Goal: Task Accomplishment & Management: Manage account settings

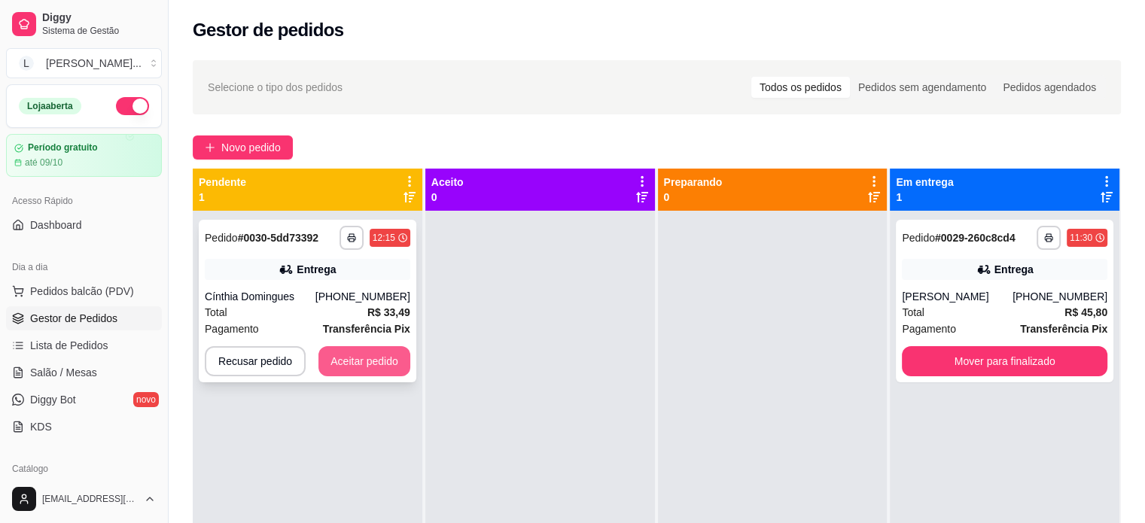
click at [358, 361] on button "Aceitar pedido" at bounding box center [364, 361] width 92 height 30
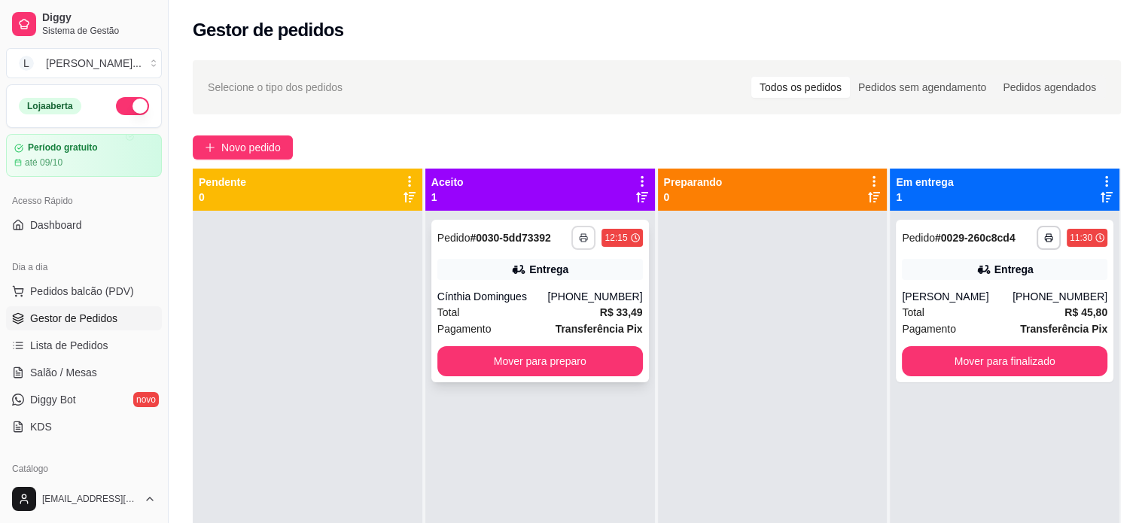
click at [572, 237] on button "button" at bounding box center [583, 238] width 24 height 24
click at [543, 283] on button "IMPRESSORA" at bounding box center [538, 290] width 109 height 24
click at [528, 352] on button "Mover para preparo" at bounding box center [539, 361] width 205 height 30
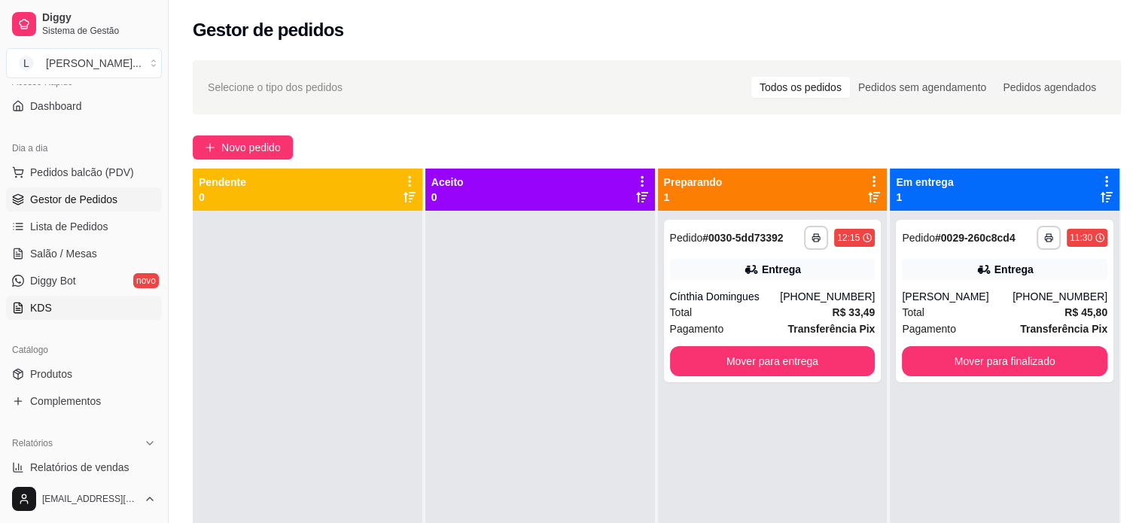
scroll to position [226, 0]
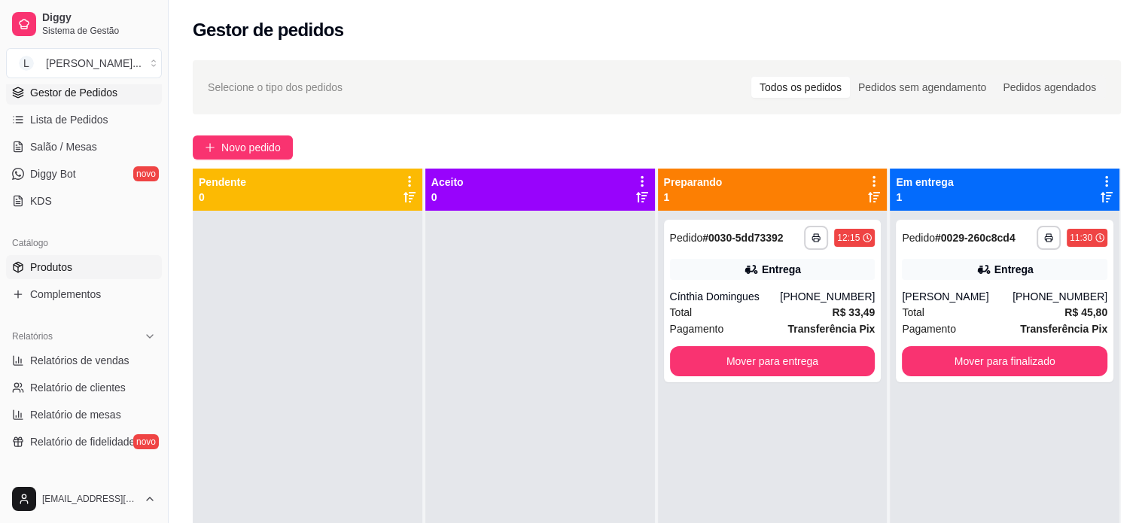
click at [58, 263] on span "Produtos" at bounding box center [51, 267] width 42 height 15
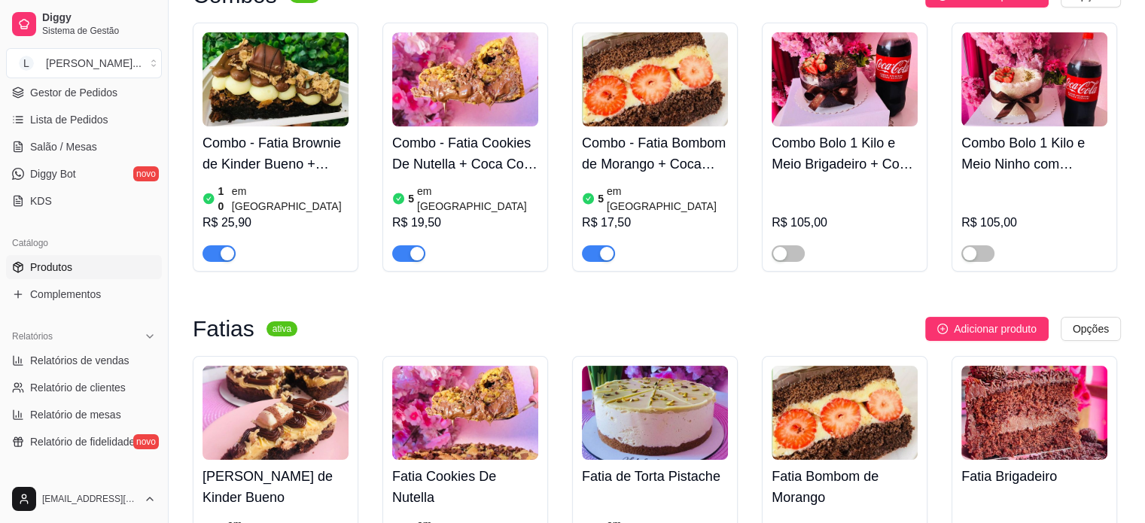
scroll to position [226, 0]
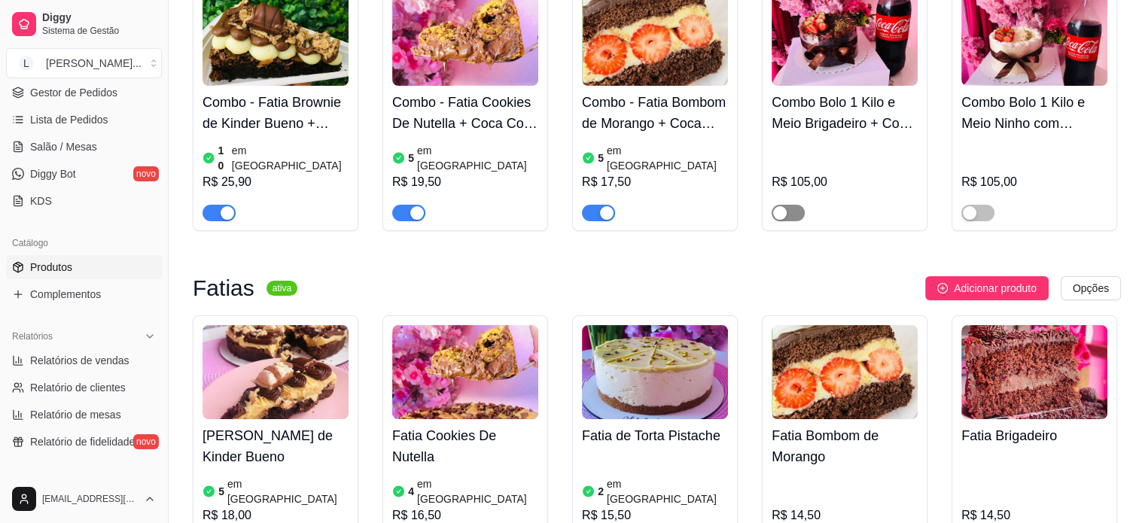
click at [783, 206] on div "button" at bounding box center [780, 213] width 14 height 14
click at [978, 205] on span "button" at bounding box center [977, 213] width 33 height 17
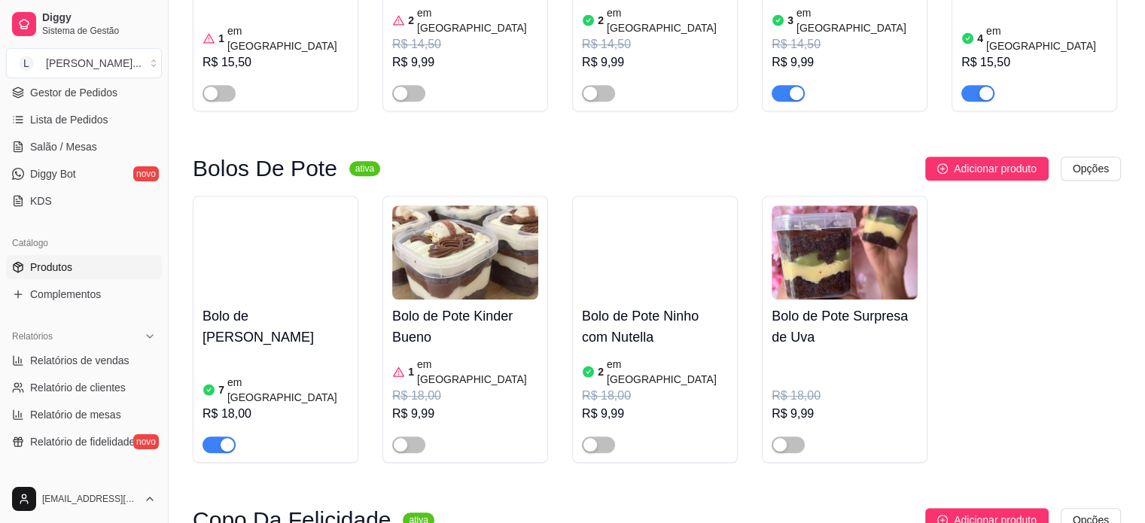
scroll to position [978, 0]
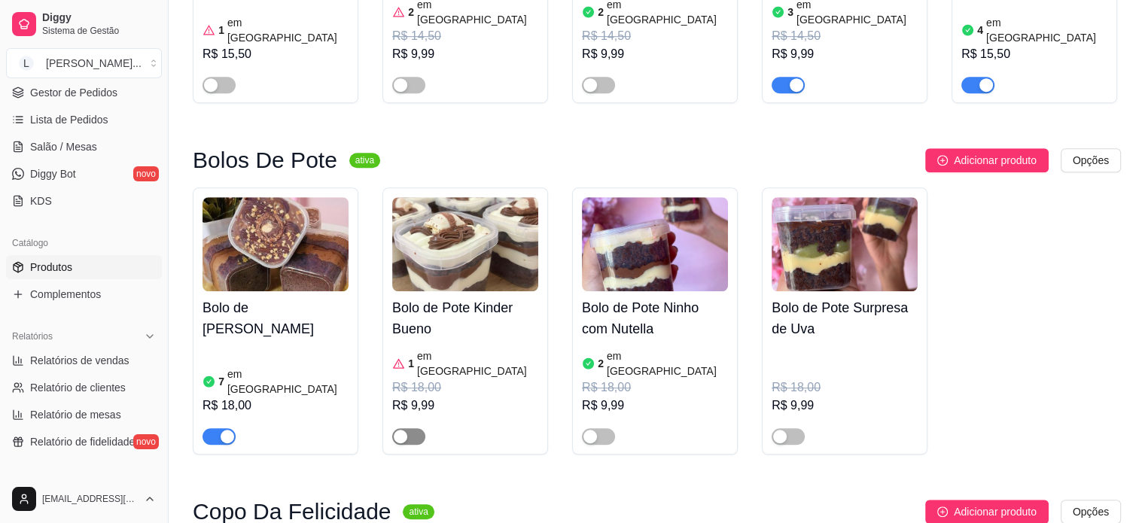
click at [403, 430] on div "button" at bounding box center [401, 437] width 14 height 14
click at [434, 397] on div "R$ 9,99" at bounding box center [465, 406] width 146 height 18
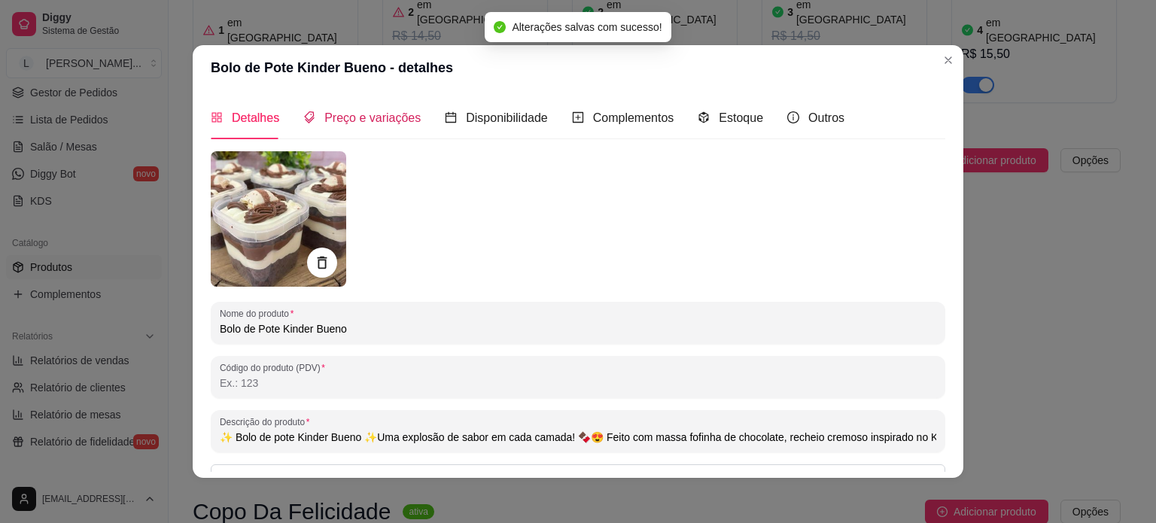
click at [380, 111] on span "Preço e variações" at bounding box center [372, 117] width 96 height 13
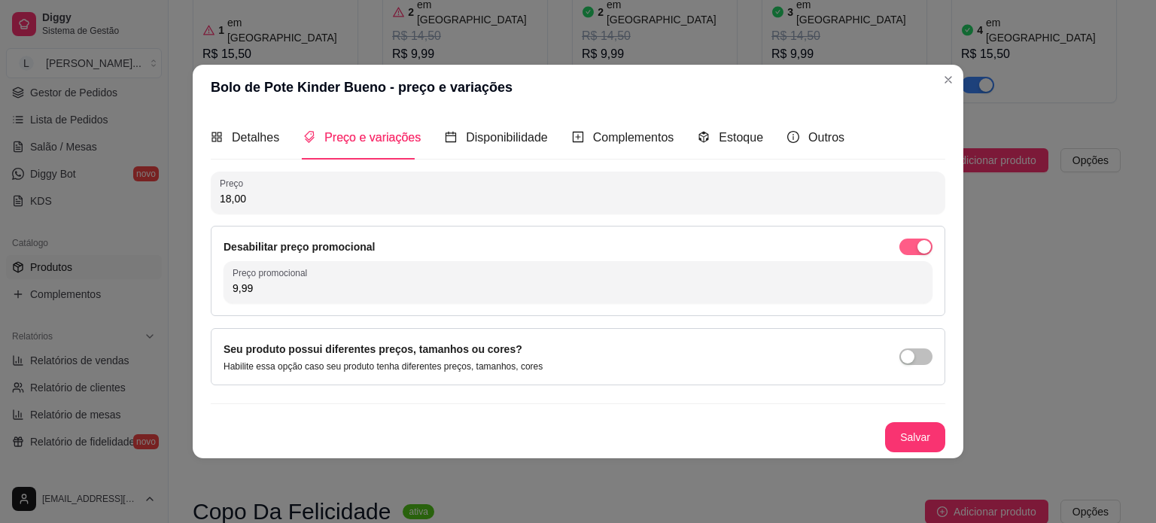
click at [921, 247] on div "button" at bounding box center [924, 247] width 14 height 14
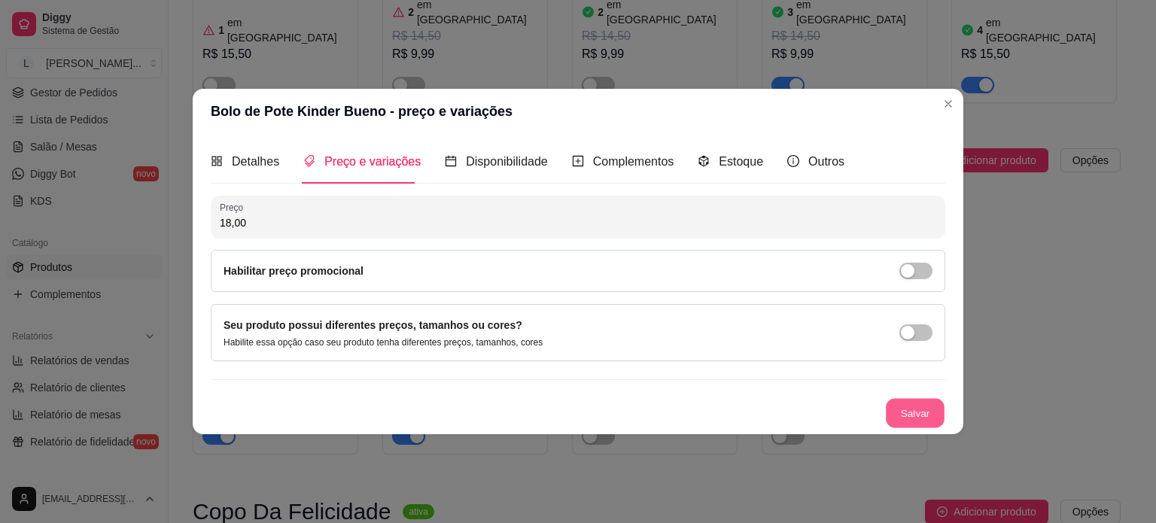
click at [932, 400] on button "Salvar" at bounding box center [915, 412] width 59 height 29
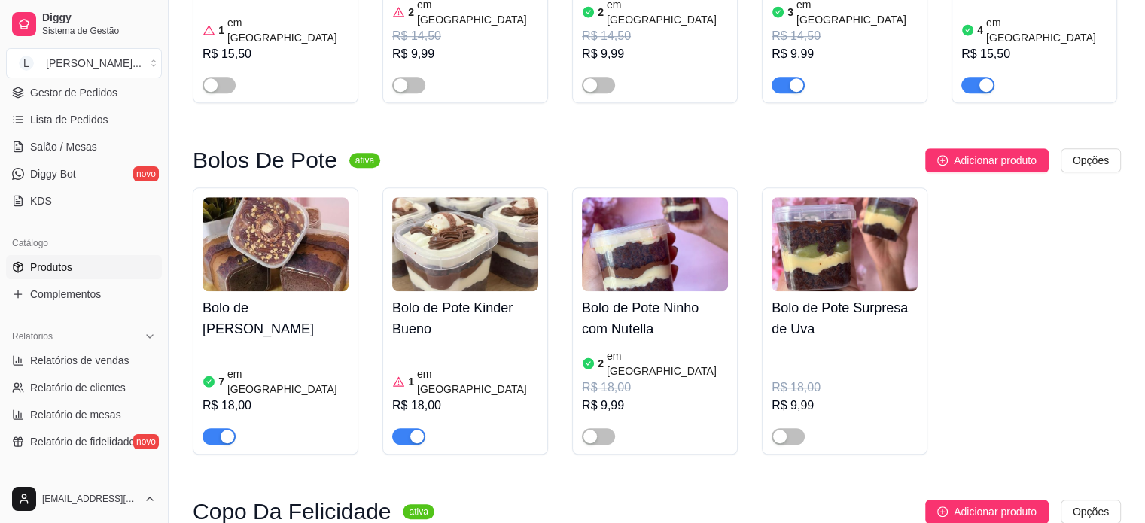
click at [446, 367] on article "em [GEOGRAPHIC_DATA]" at bounding box center [477, 382] width 121 height 30
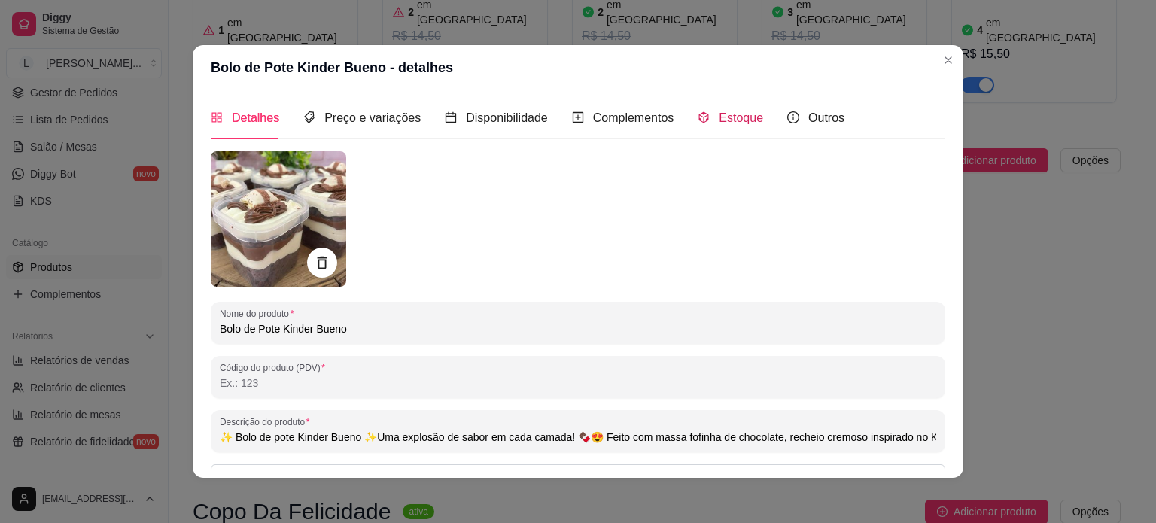
click at [719, 124] on span "Estoque" at bounding box center [741, 117] width 44 height 13
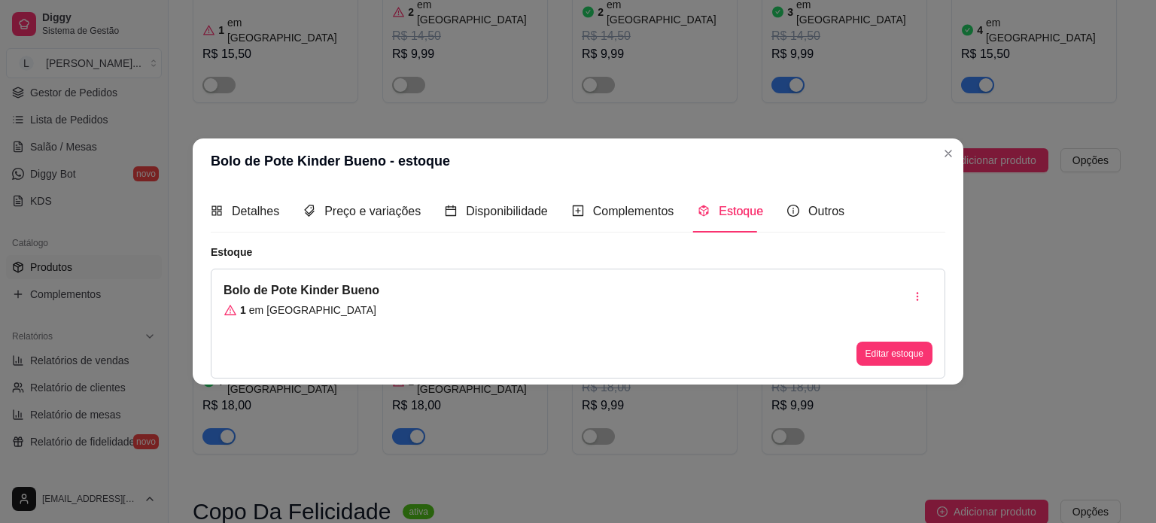
click at [295, 324] on div "Bolo de Pote Kinder Bueno 1 em [GEOGRAPHIC_DATA]" at bounding box center [302, 323] width 156 height 84
click at [313, 312] on div "1 em [GEOGRAPHIC_DATA]" at bounding box center [302, 310] width 156 height 15
click at [900, 354] on button "Editar estoque" at bounding box center [894, 354] width 76 height 24
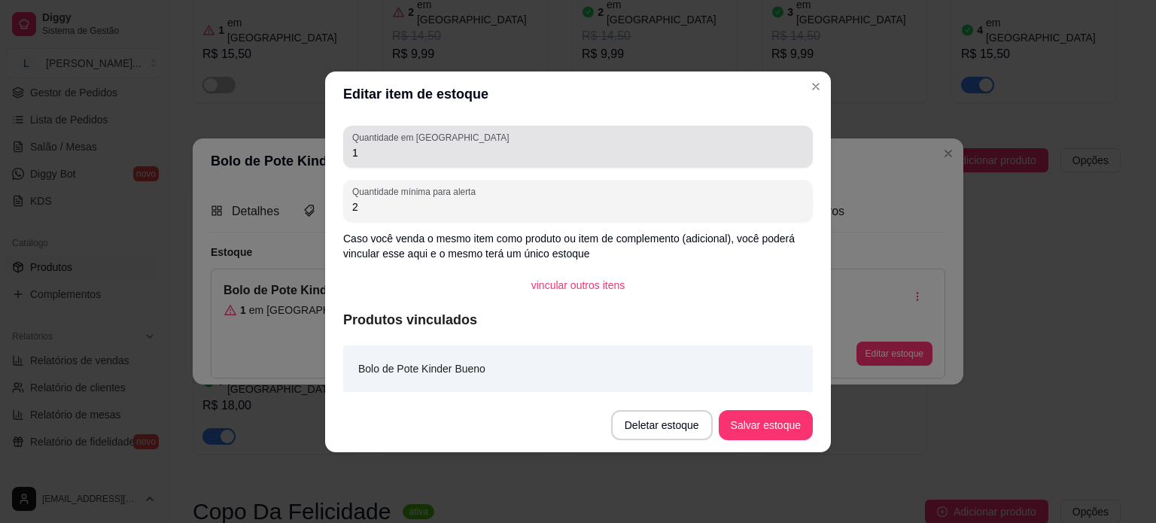
click at [406, 141] on label "Quantidade em [GEOGRAPHIC_DATA]" at bounding box center [433, 137] width 162 height 13
click at [406, 145] on input "1" at bounding box center [578, 152] width 452 height 15
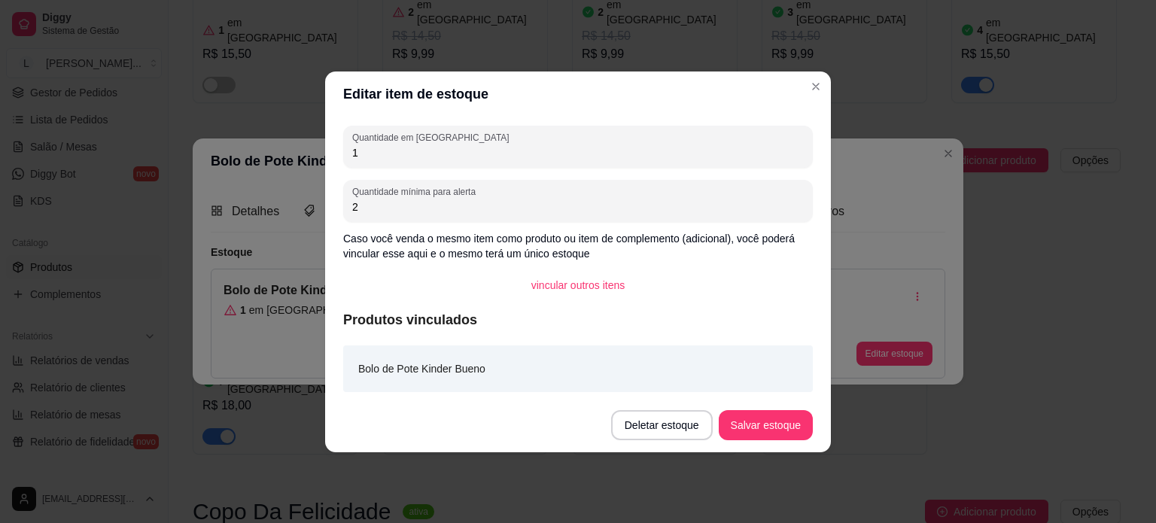
click at [391, 151] on input "1" at bounding box center [578, 152] width 452 height 15
type input "5"
click at [741, 418] on button "Salvar estoque" at bounding box center [766, 425] width 94 height 30
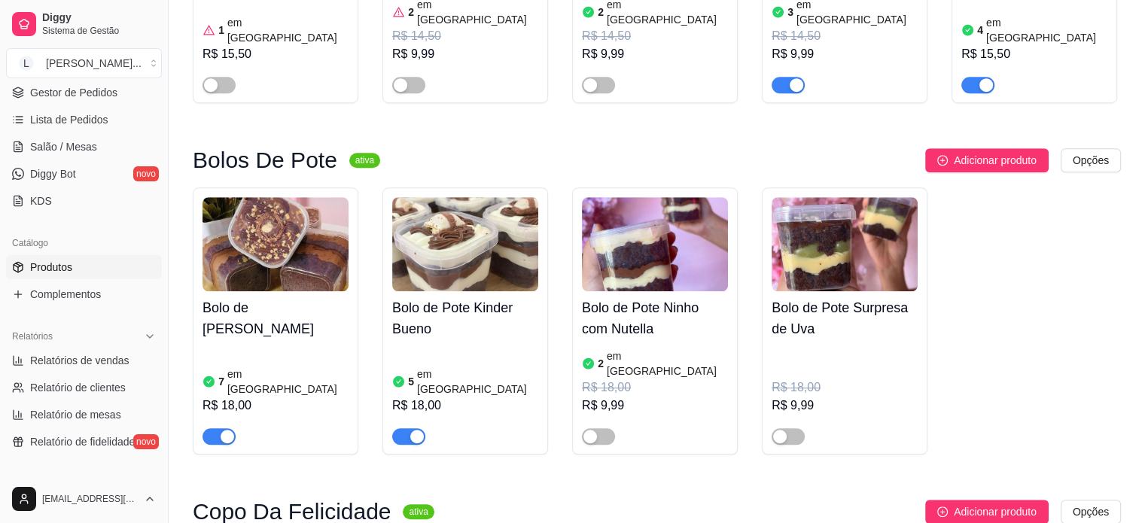
click at [628, 379] on div "R$ 18,00" at bounding box center [655, 388] width 146 height 18
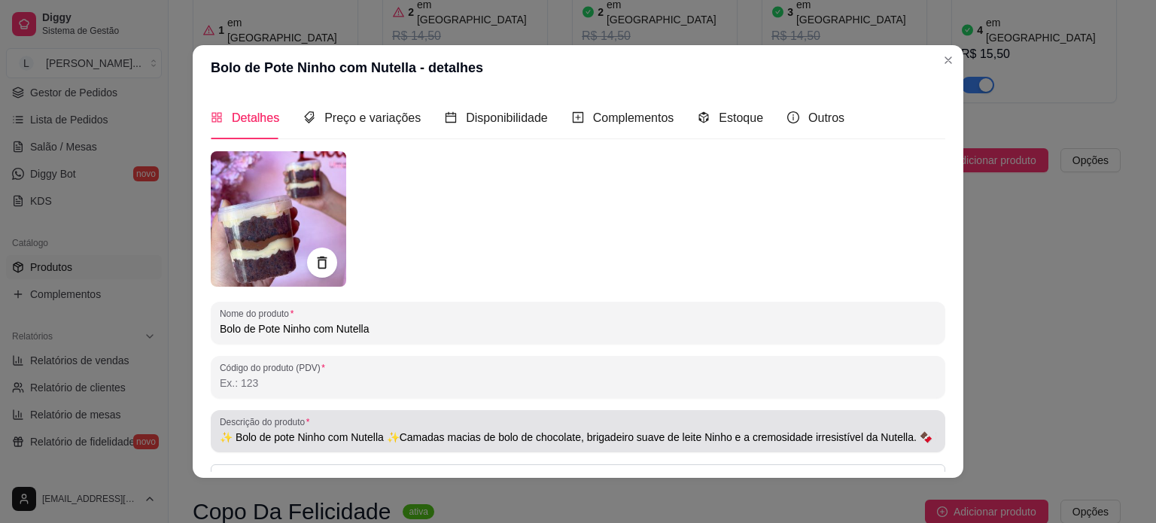
type input "✨ Bolo de pote Ninho com Nutella ✨Camadas macias de bolo de chocolate, brigadei…"
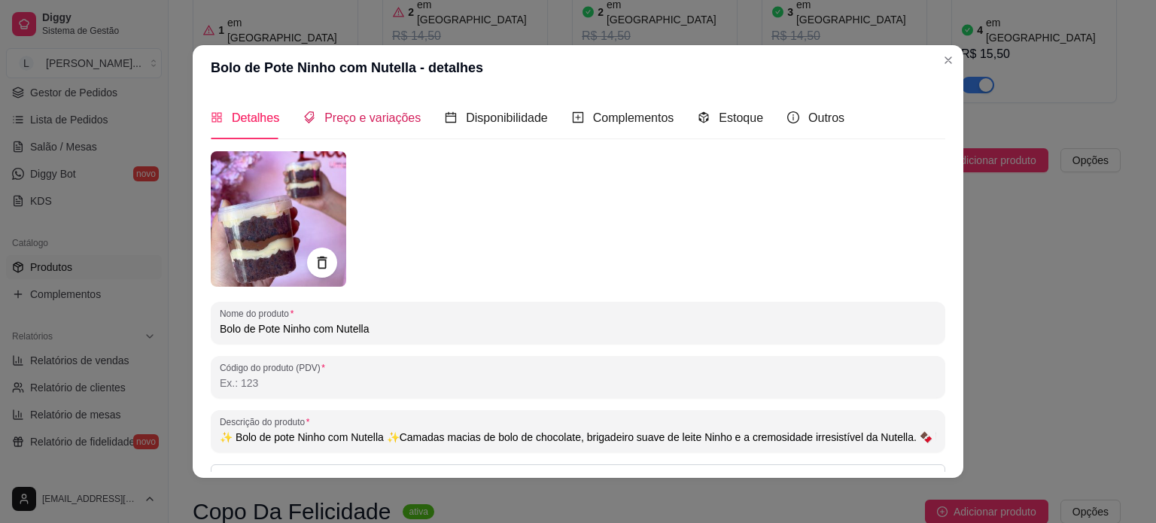
drag, startPoint x: 394, startPoint y: 111, endPoint x: 410, endPoint y: 150, distance: 41.5
click at [394, 111] on span "Preço e variações" at bounding box center [372, 117] width 96 height 13
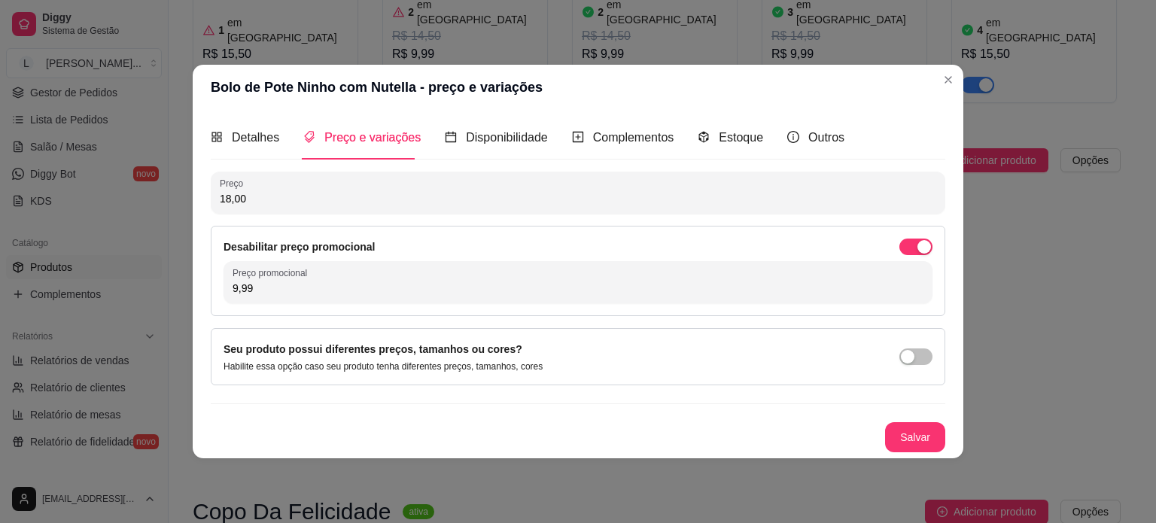
click at [919, 243] on button "button" at bounding box center [915, 247] width 33 height 17
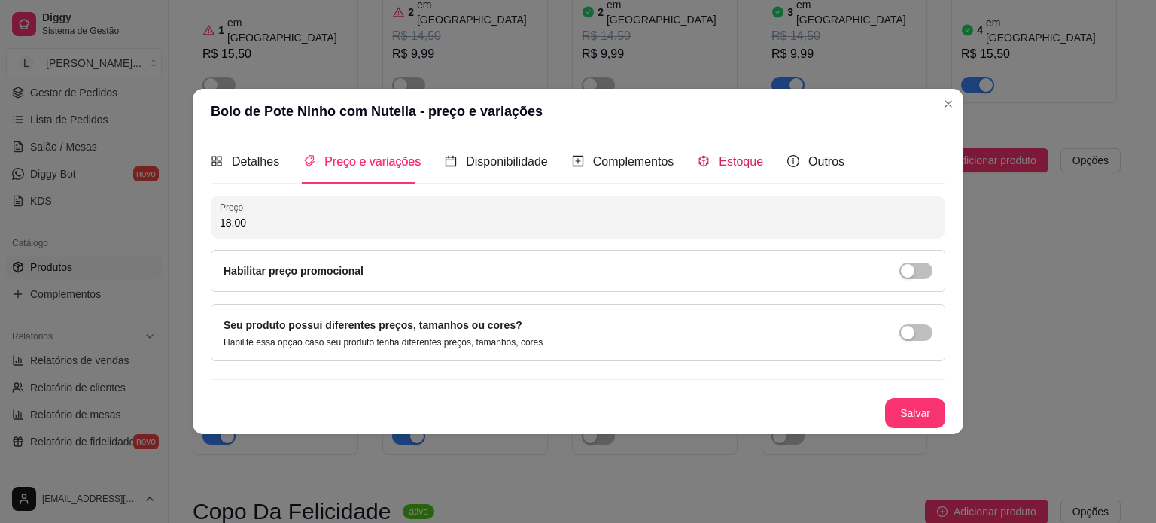
drag, startPoint x: 713, startPoint y: 166, endPoint x: 601, endPoint y: 191, distance: 114.3
click at [714, 166] on div "Estoque" at bounding box center [730, 161] width 65 height 19
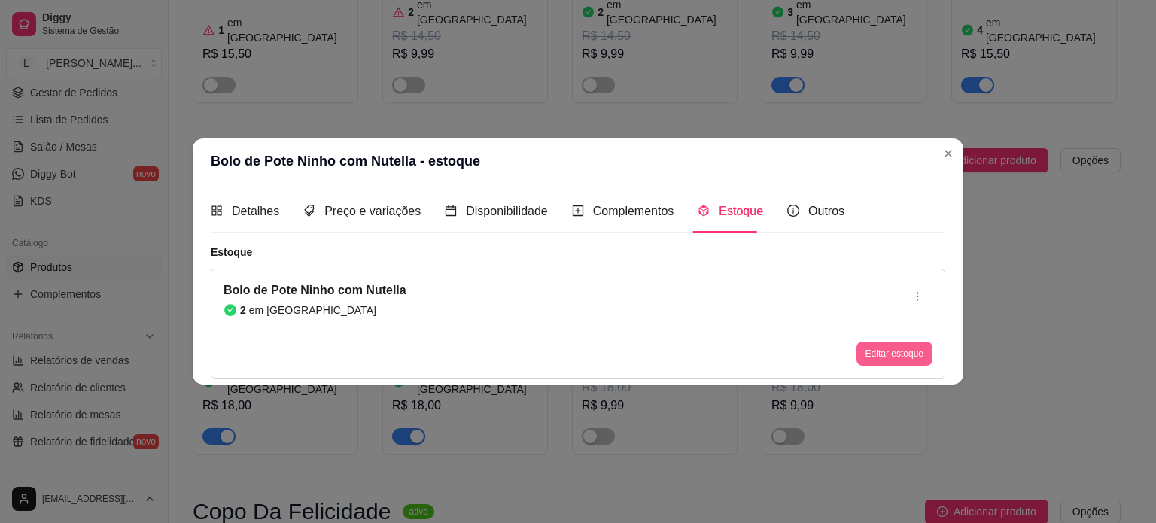
click at [870, 359] on button "Editar estoque" at bounding box center [894, 354] width 76 height 24
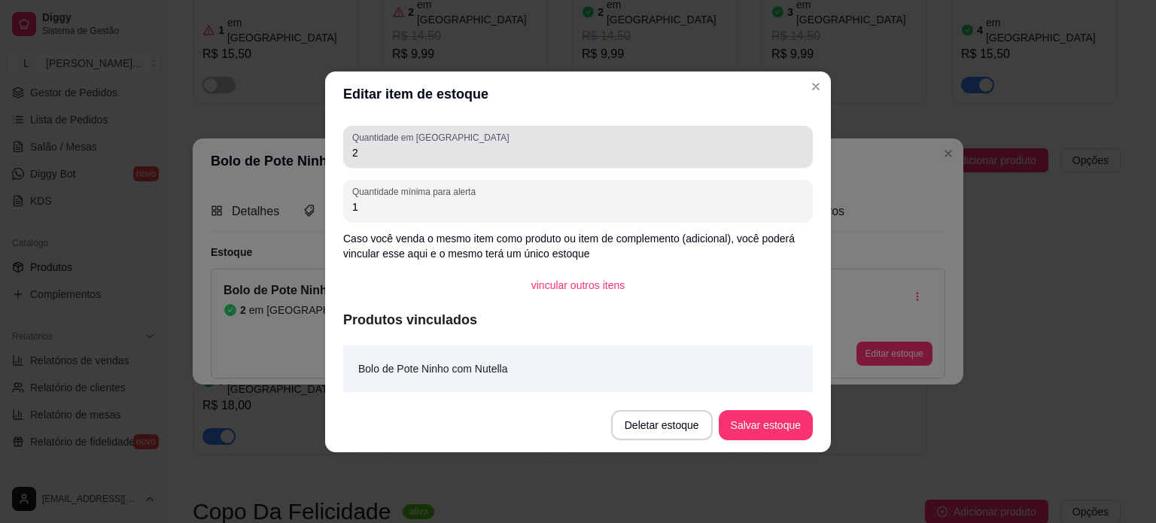
click at [476, 157] on input "2" at bounding box center [578, 152] width 452 height 15
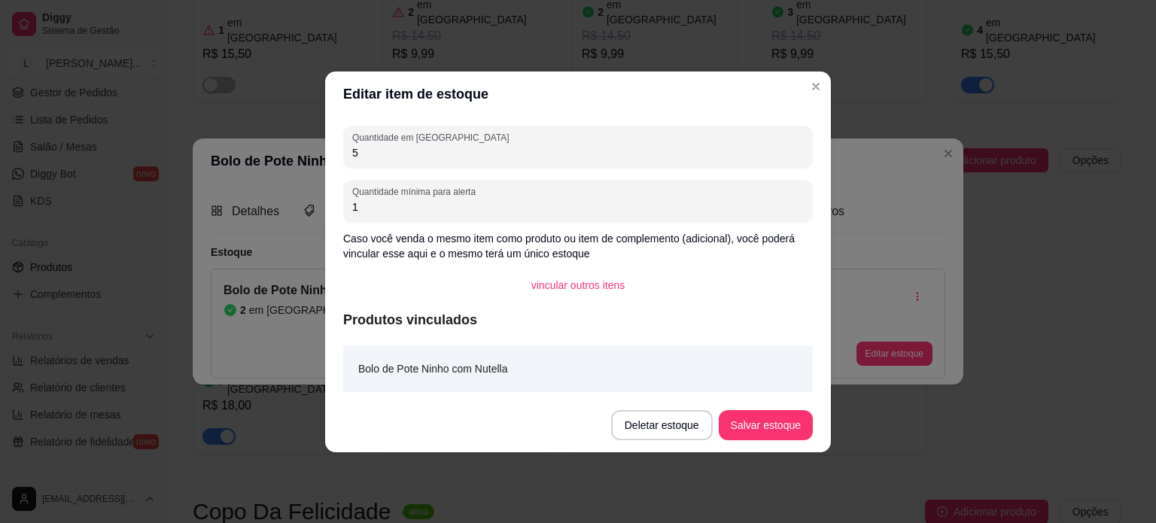
type input "5"
click at [766, 430] on button "Salvar estoque" at bounding box center [766, 425] width 94 height 30
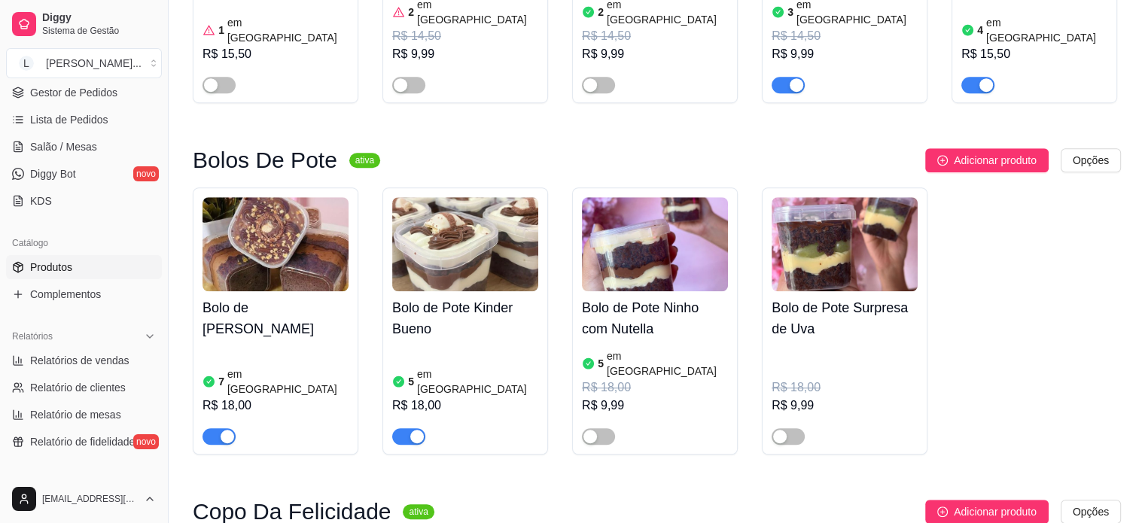
click at [632, 397] on div "R$ 9,99" at bounding box center [655, 406] width 146 height 18
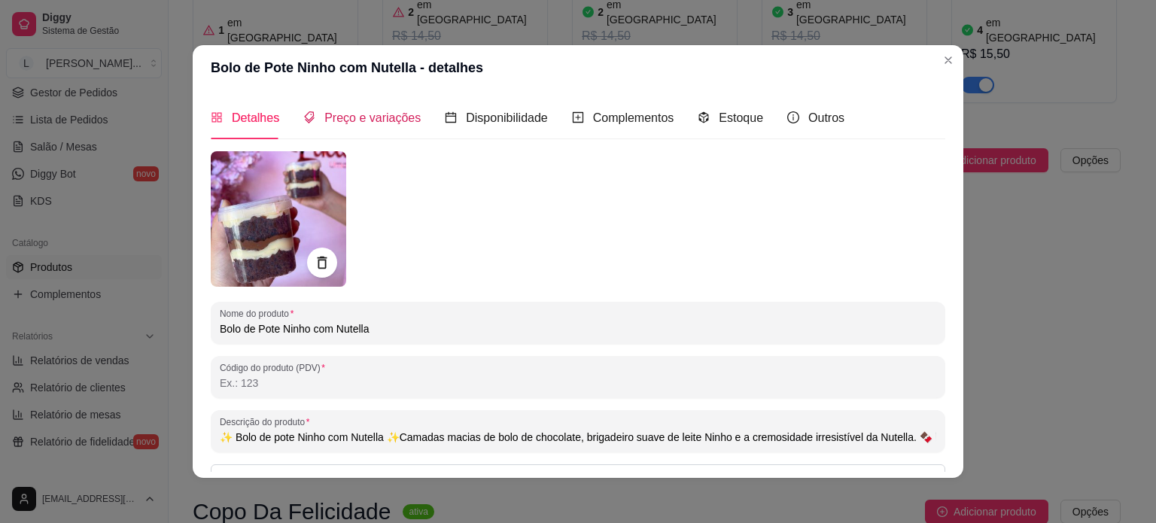
click at [403, 121] on span "Preço e variações" at bounding box center [372, 117] width 96 height 13
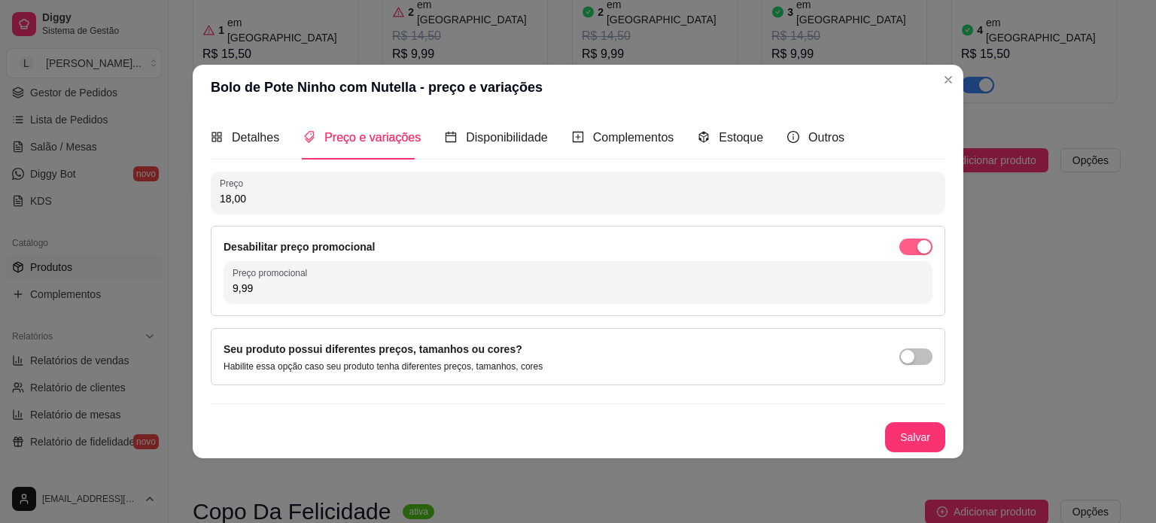
click at [921, 249] on div "button" at bounding box center [924, 247] width 14 height 14
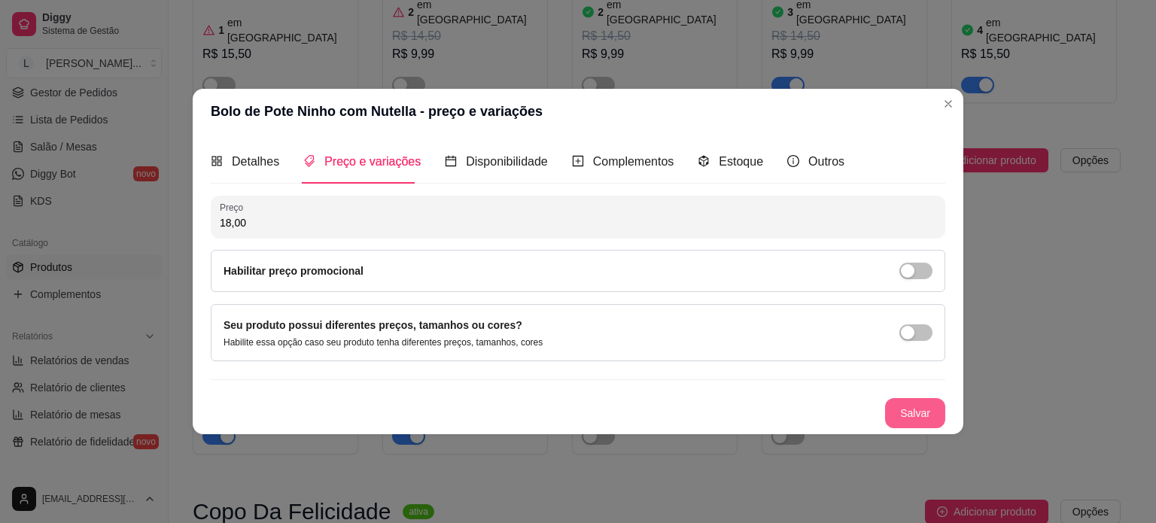
click at [900, 411] on button "Salvar" at bounding box center [915, 413] width 60 height 30
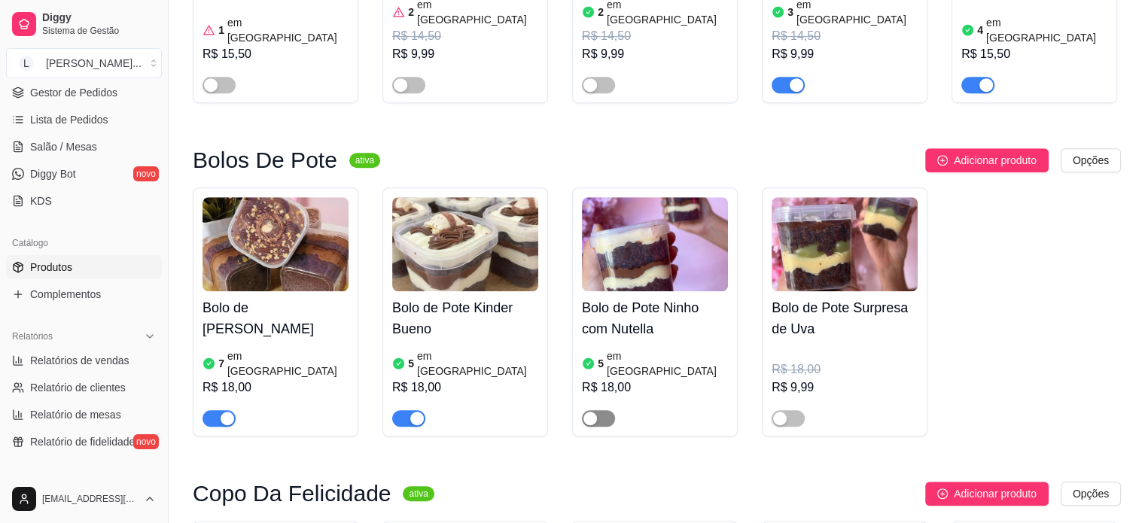
click at [587, 412] on div "button" at bounding box center [590, 419] width 14 height 14
click at [799, 298] on div "Bolo de Pote Surpresa de Uva R$ 18,00 R$ 9,99" at bounding box center [844, 358] width 146 height 135
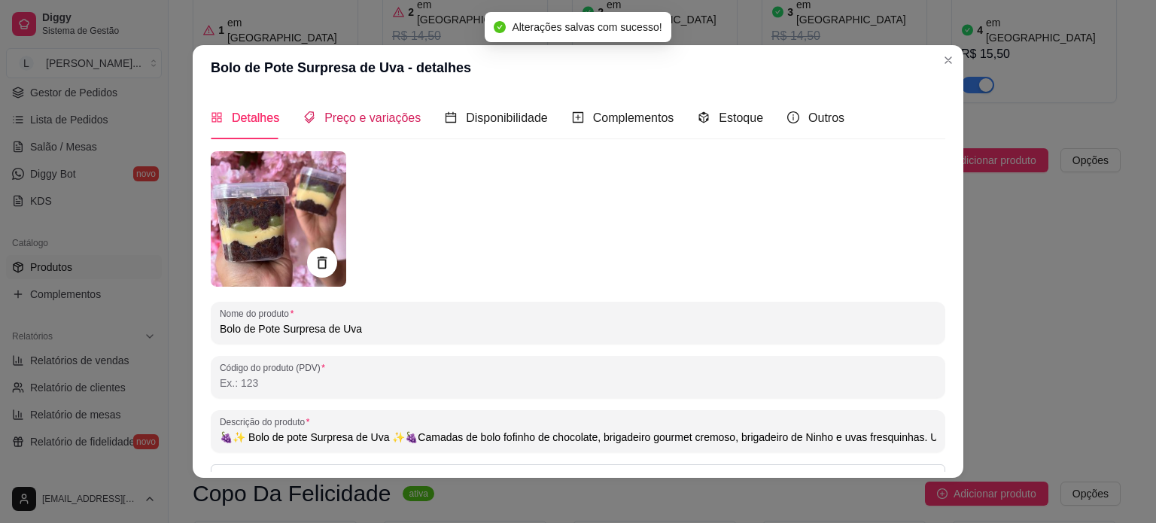
click at [373, 116] on span "Preço e variações" at bounding box center [372, 117] width 96 height 13
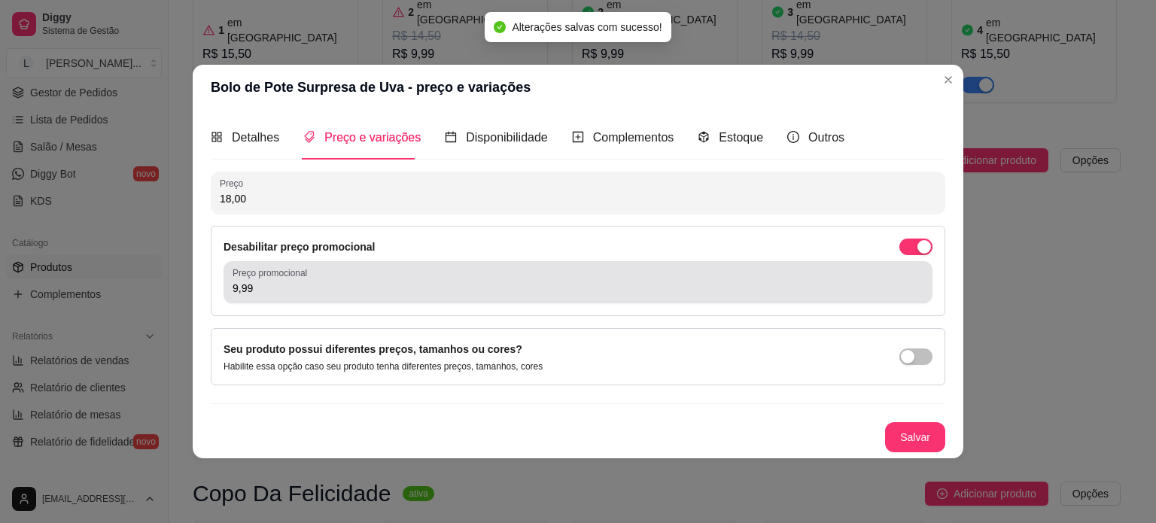
drag, startPoint x: 284, startPoint y: 298, endPoint x: 777, endPoint y: 294, distance: 492.2
click at [286, 298] on div "Preço promocional 9,99" at bounding box center [578, 282] width 709 height 42
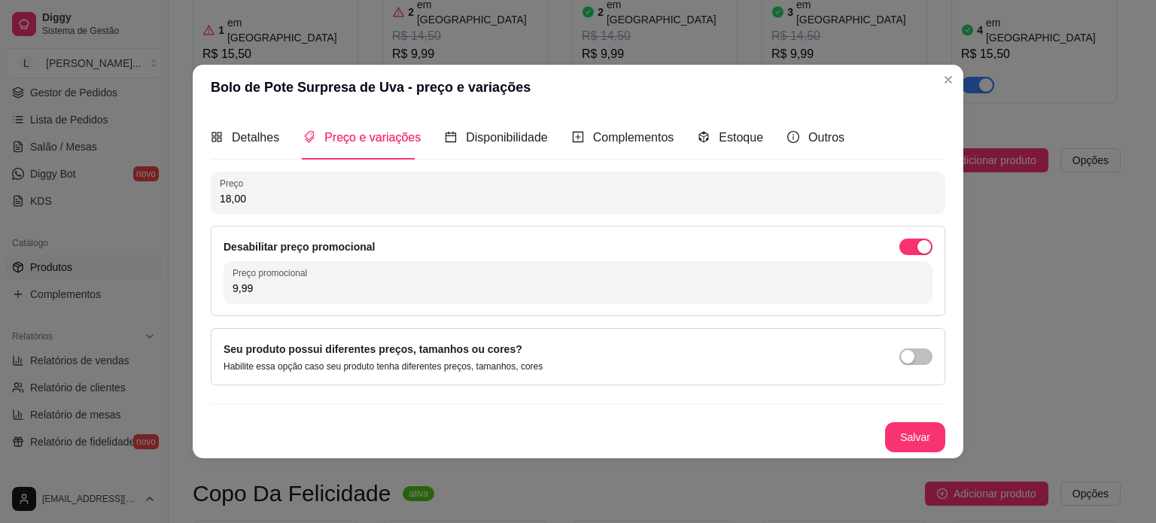
click at [933, 245] on div "Desabilitar preço promocional Preço promocional 9,99" at bounding box center [578, 271] width 735 height 90
click at [932, 245] on span "button" at bounding box center [915, 247] width 33 height 17
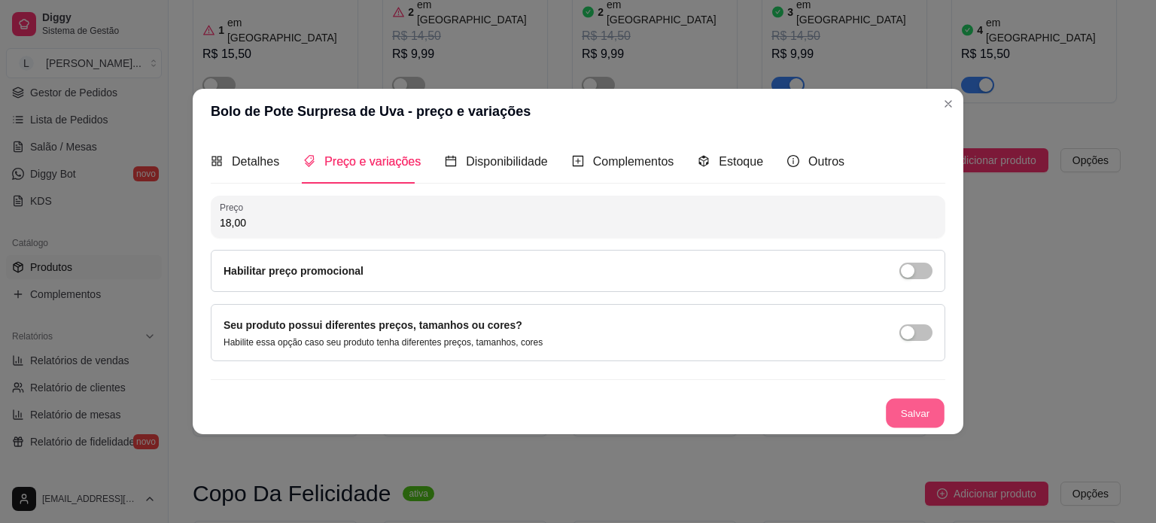
click at [901, 412] on button "Salvar" at bounding box center [915, 412] width 59 height 29
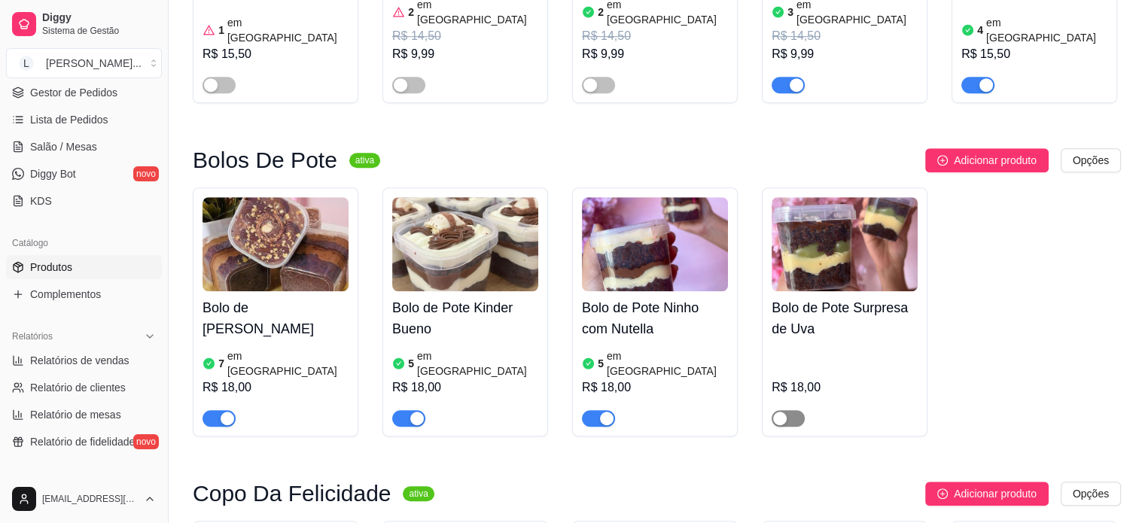
click at [783, 412] on div "button" at bounding box center [780, 419] width 14 height 14
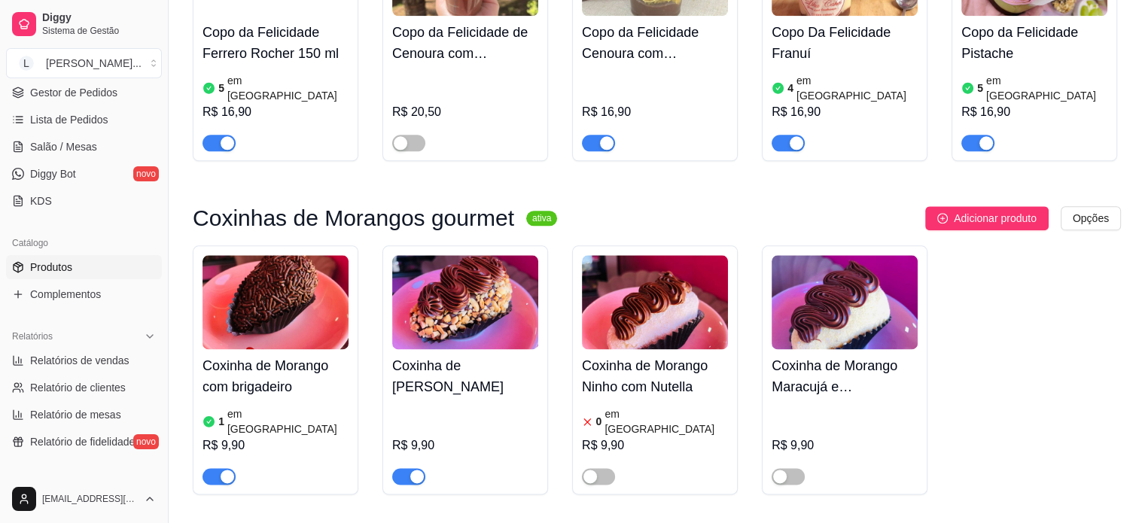
scroll to position [1882, 0]
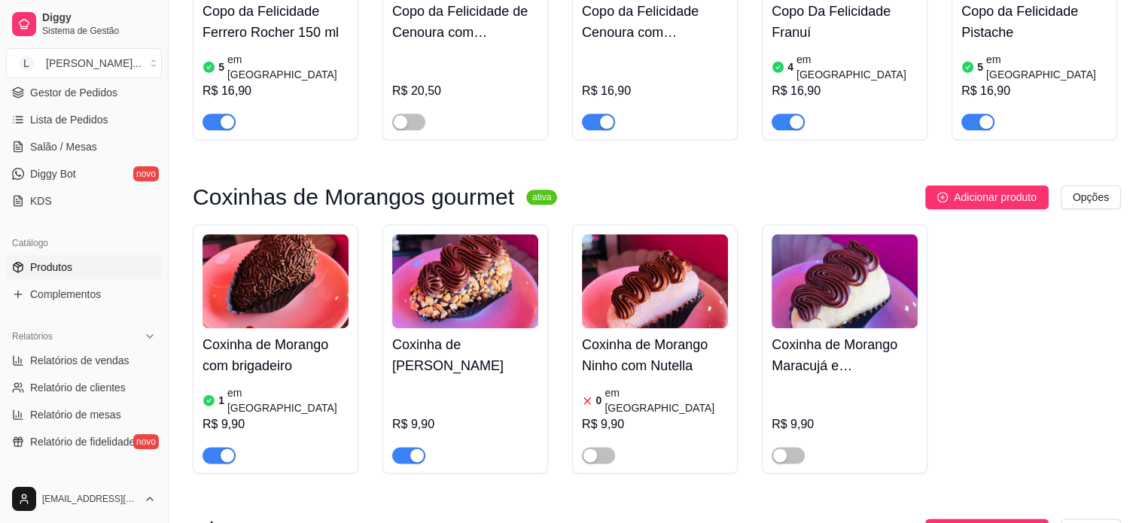
click at [589, 446] on div at bounding box center [598, 455] width 33 height 18
click at [591, 449] on div "button" at bounding box center [590, 456] width 14 height 14
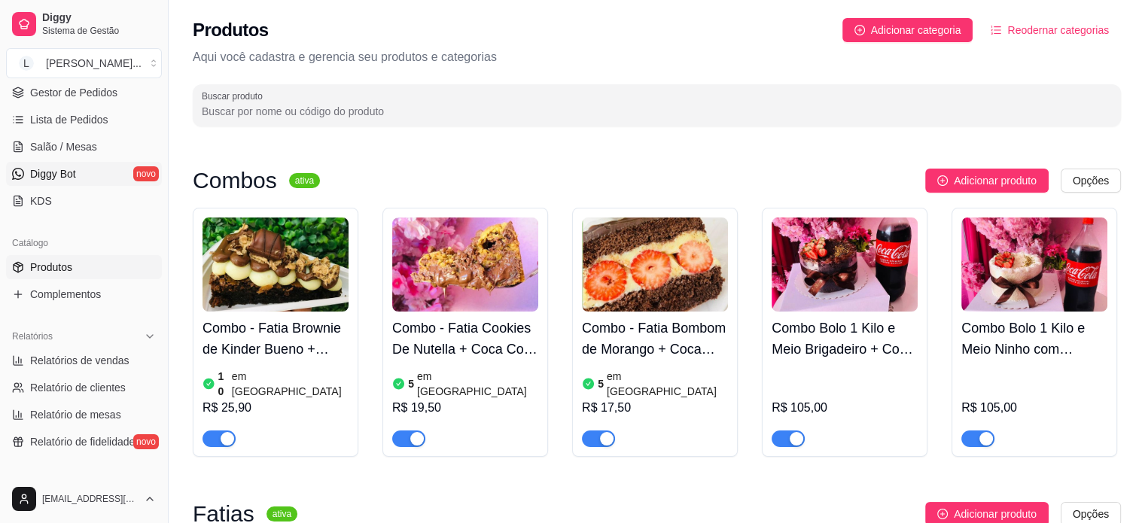
scroll to position [0, 0]
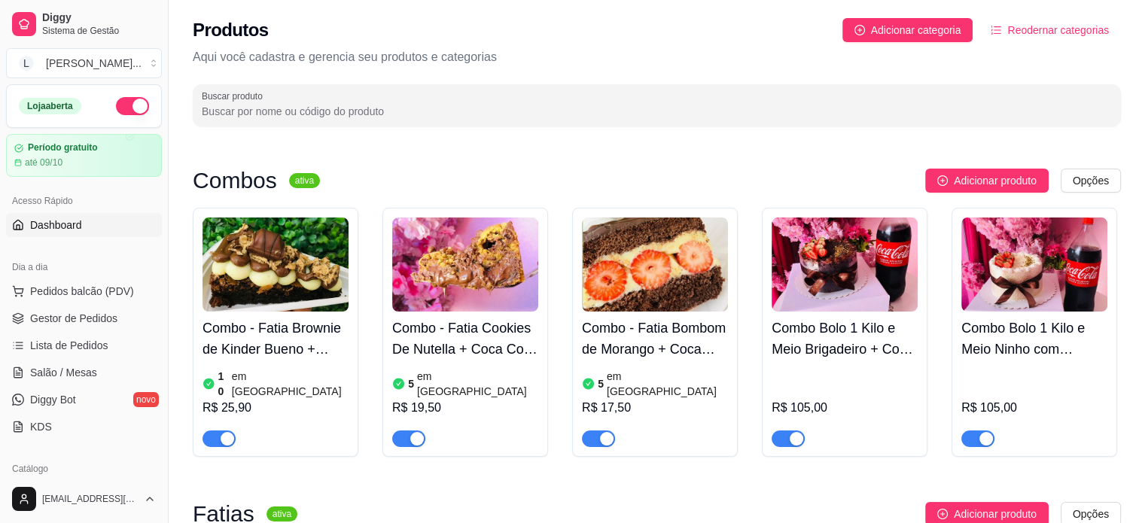
click at [68, 218] on span "Dashboard" at bounding box center [56, 225] width 52 height 15
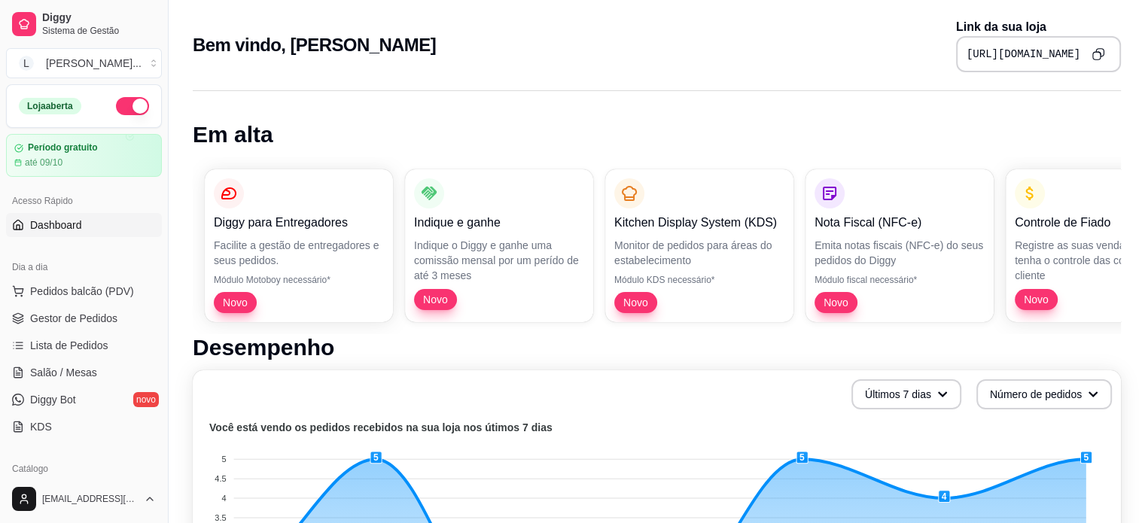
click at [1096, 53] on icon "Copy to clipboard" at bounding box center [1097, 53] width 13 height 13
